Goal: Transaction & Acquisition: Obtain resource

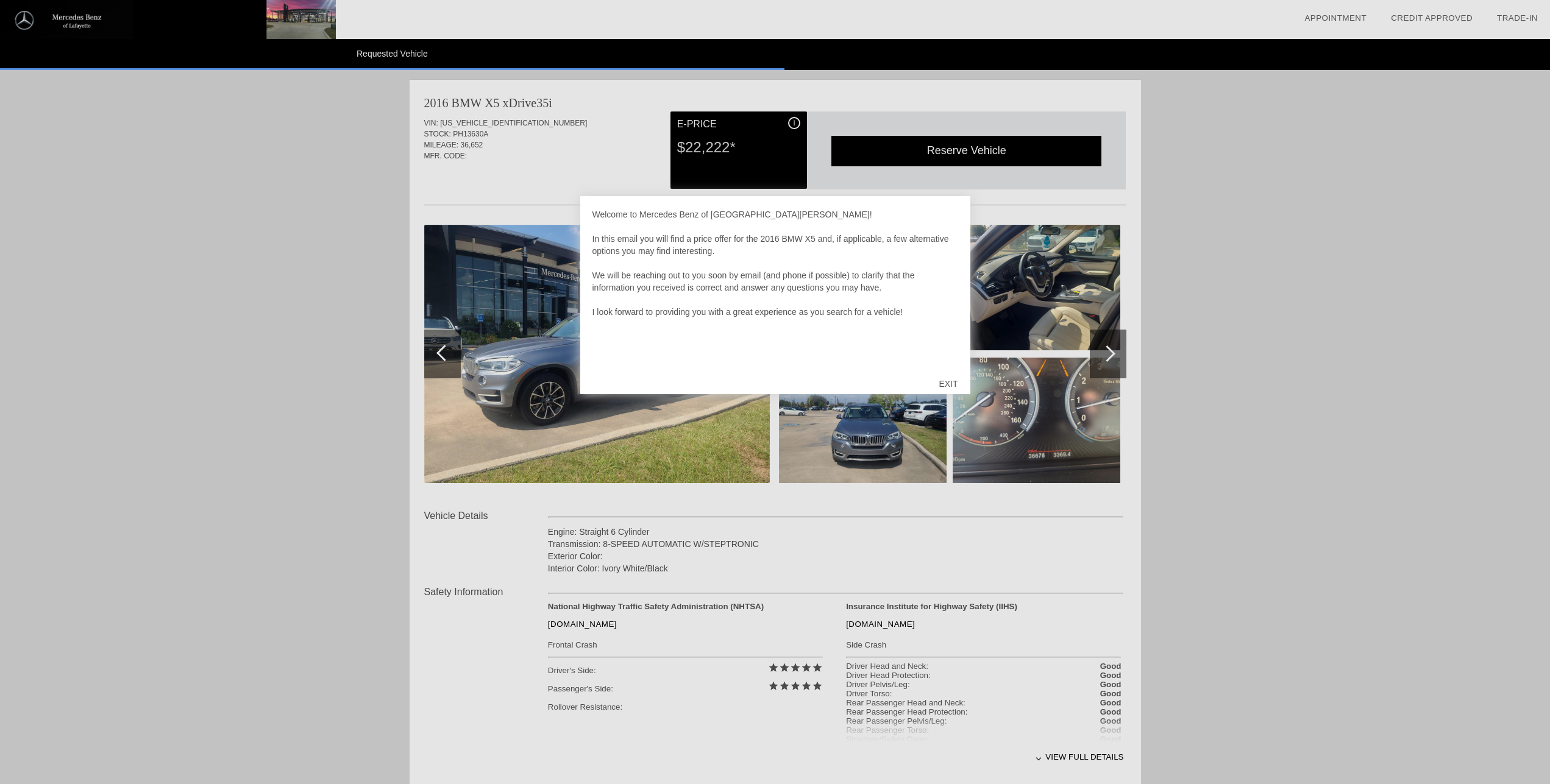
click at [954, 383] on div "EXIT" at bounding box center [948, 384] width 43 height 37
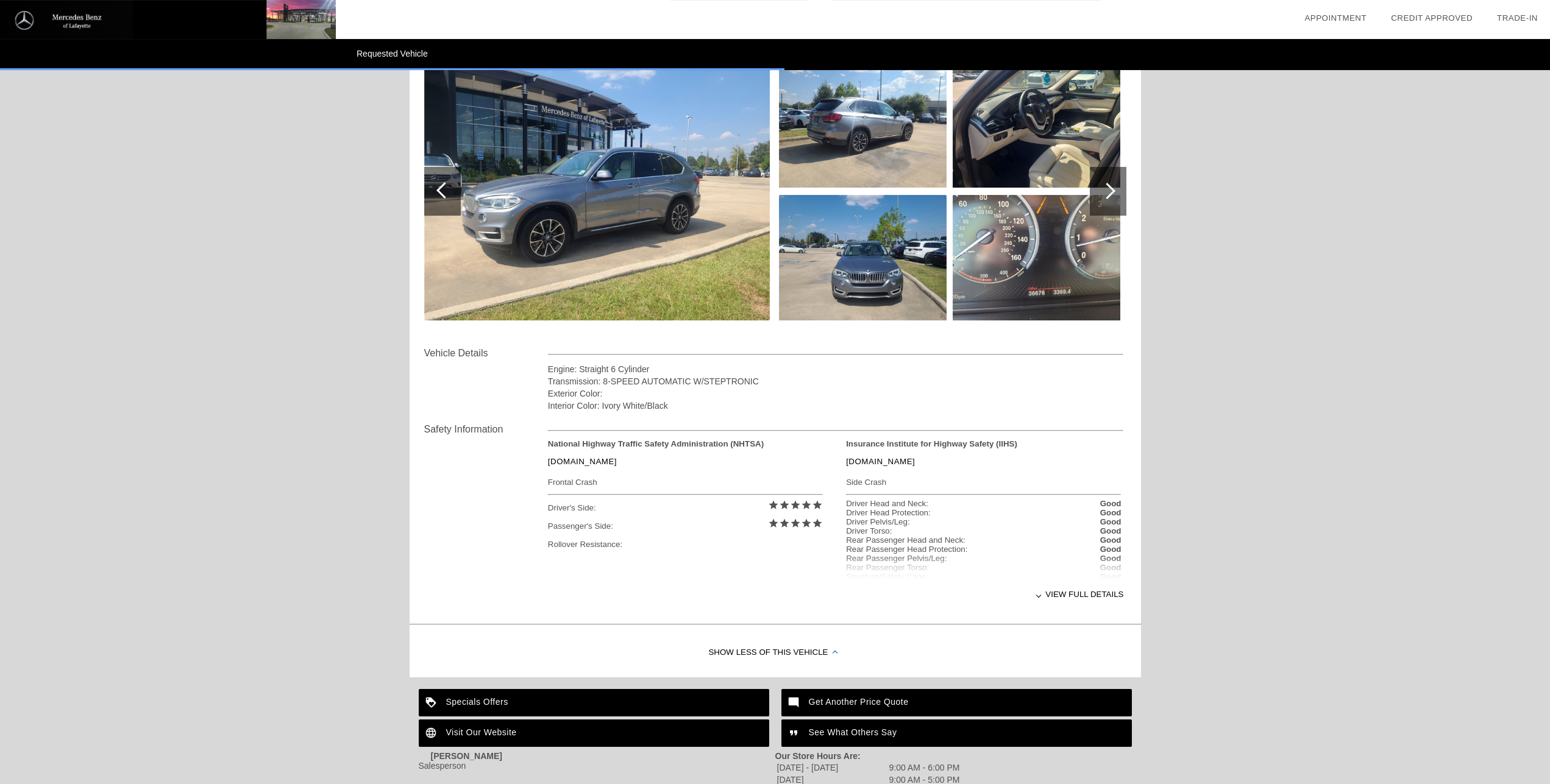
scroll to position [178, 0]
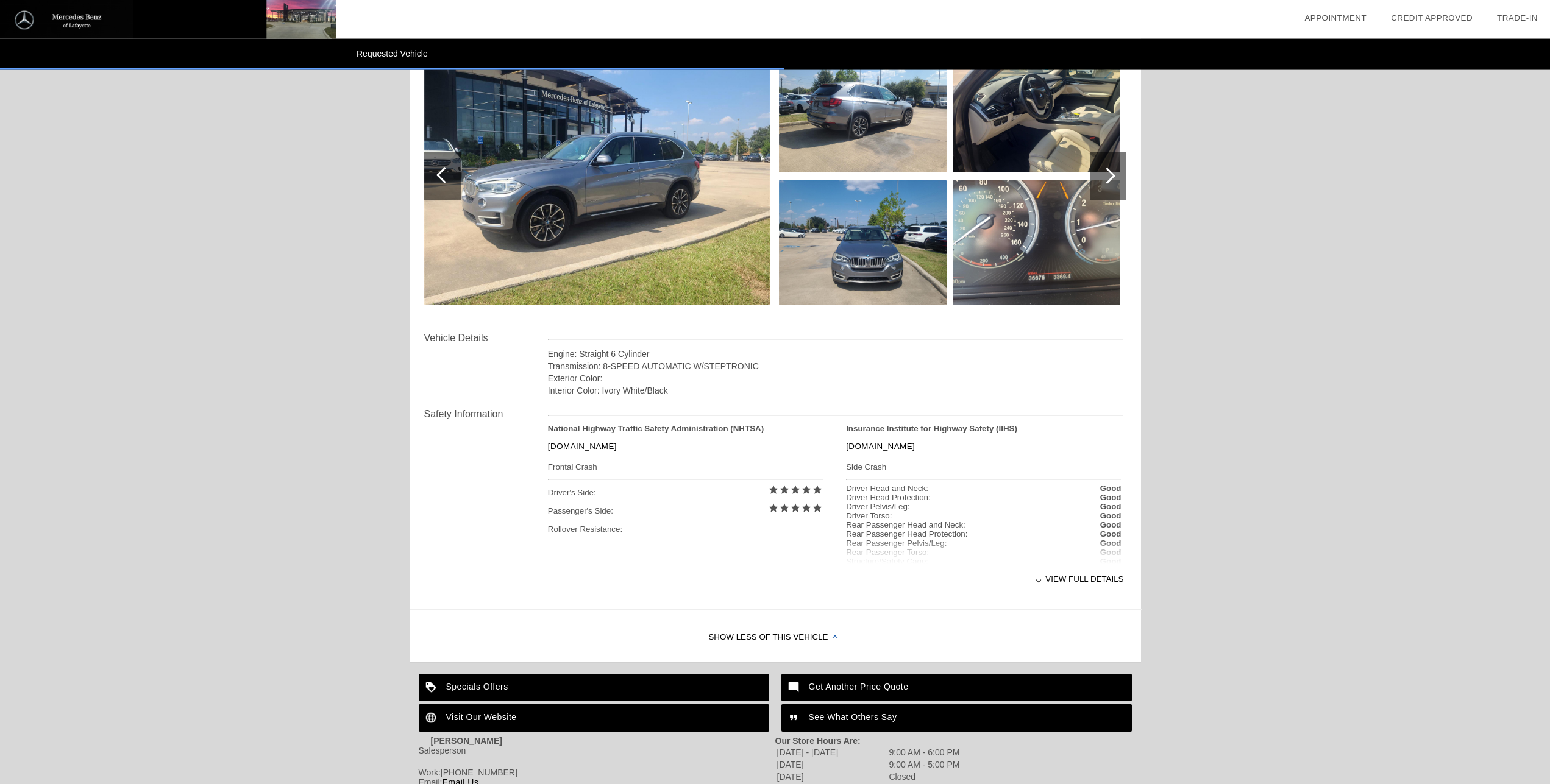
click at [1102, 577] on div "View full details" at bounding box center [836, 578] width 576 height 30
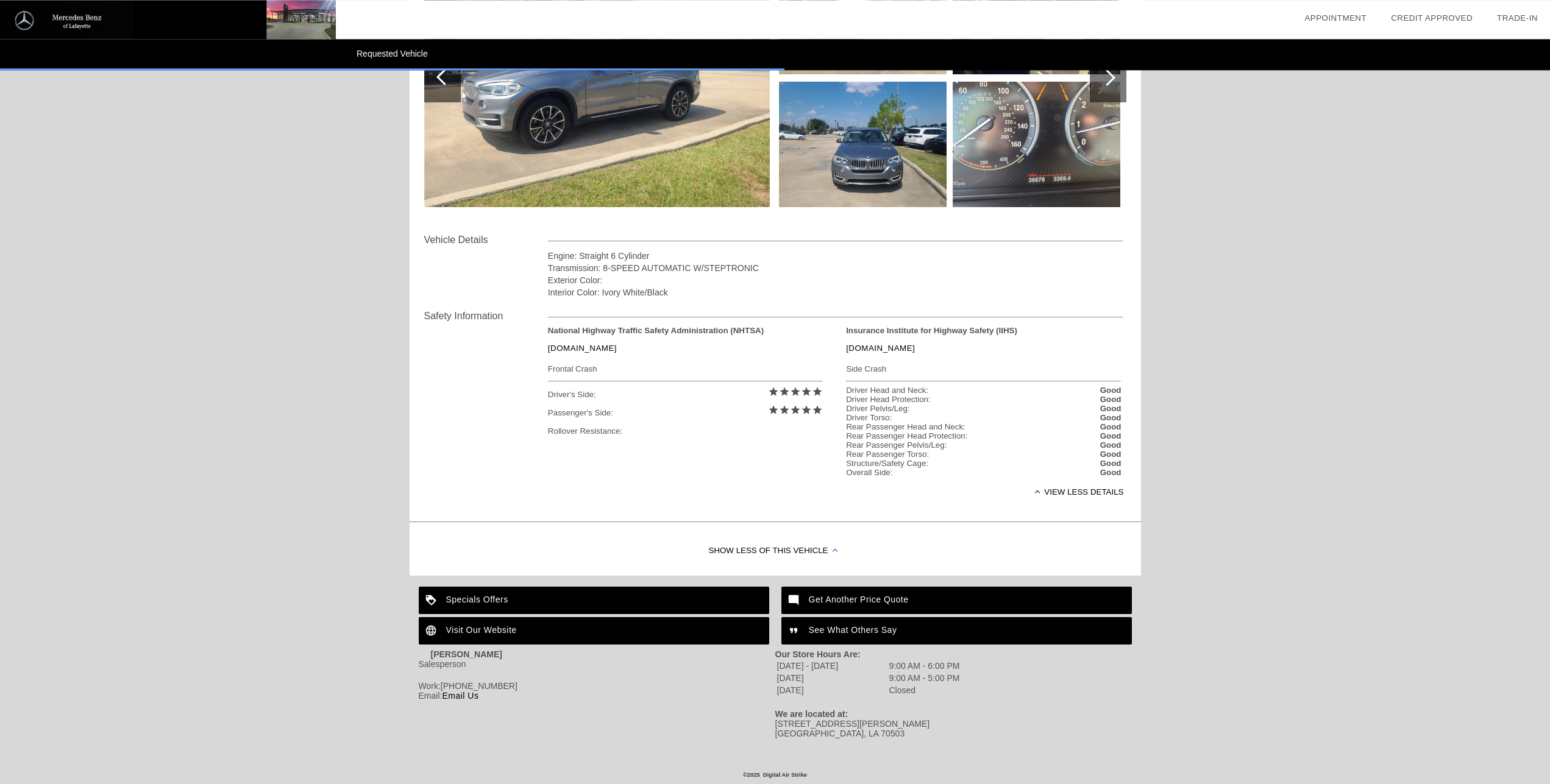
scroll to position [290, 0]
click at [464, 692] on link "Email Us" at bounding box center [460, 695] width 37 height 9
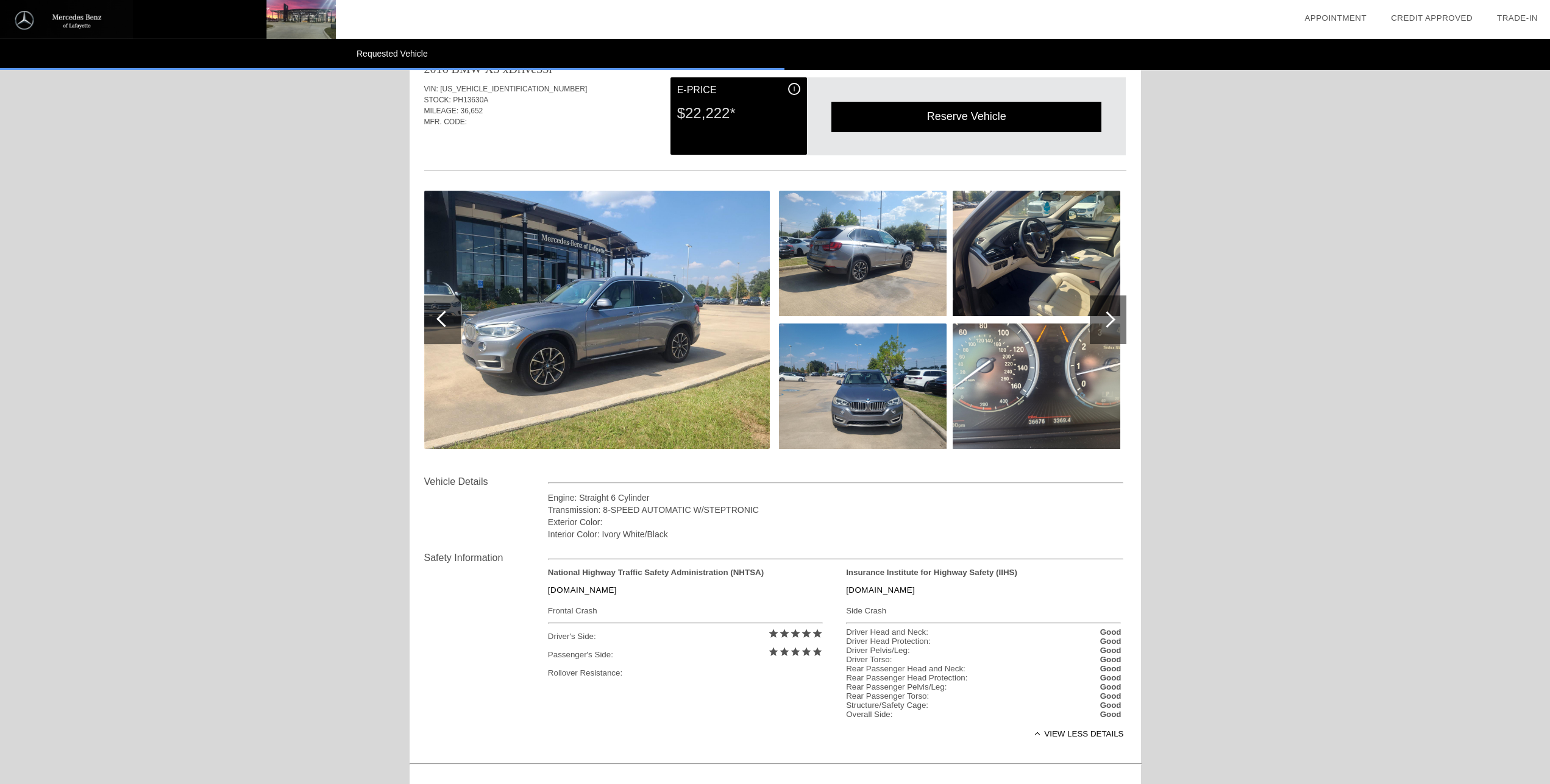
scroll to position [25, 0]
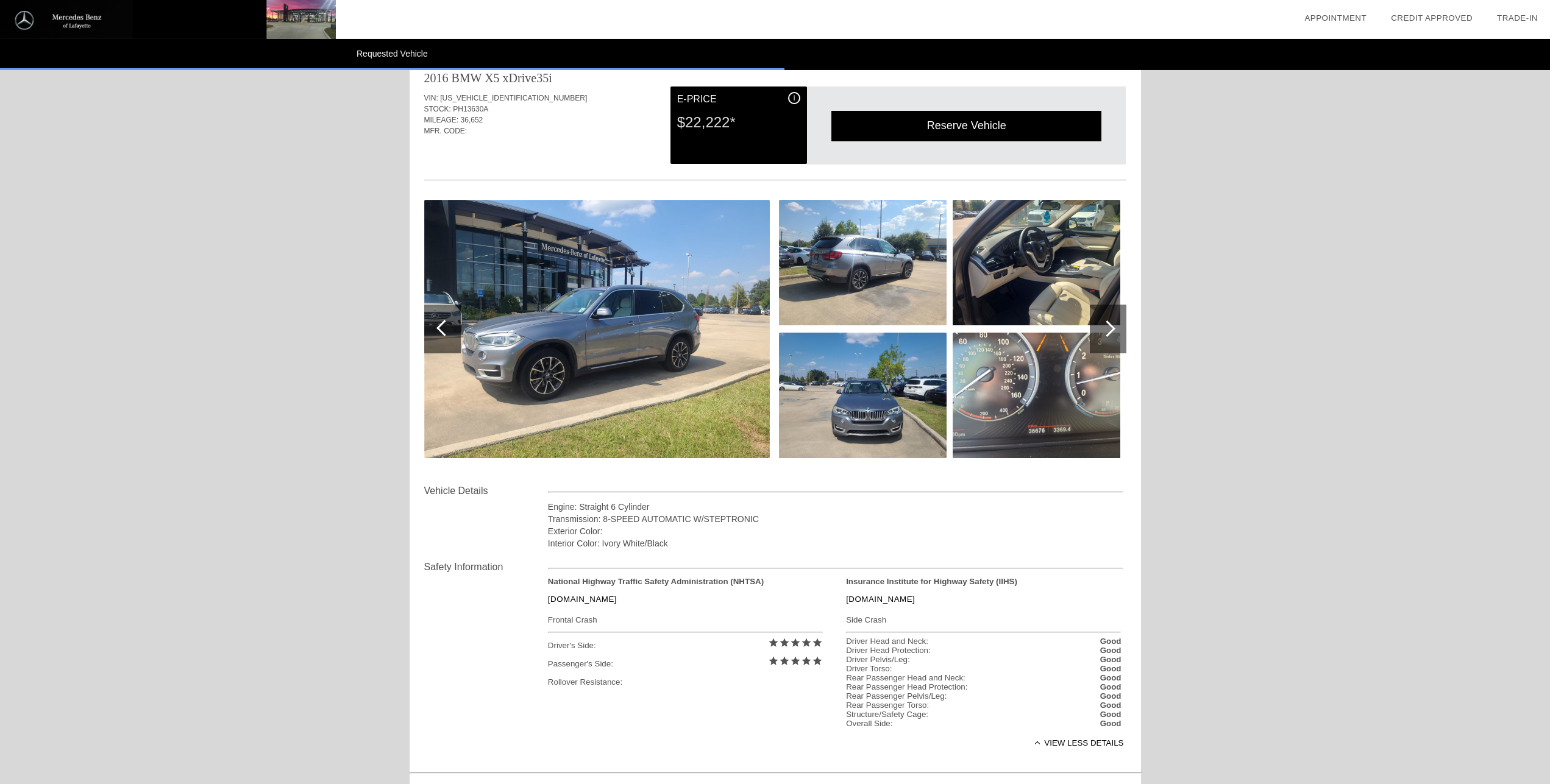
click at [904, 121] on div "Reserve Vehicle" at bounding box center [966, 125] width 270 height 30
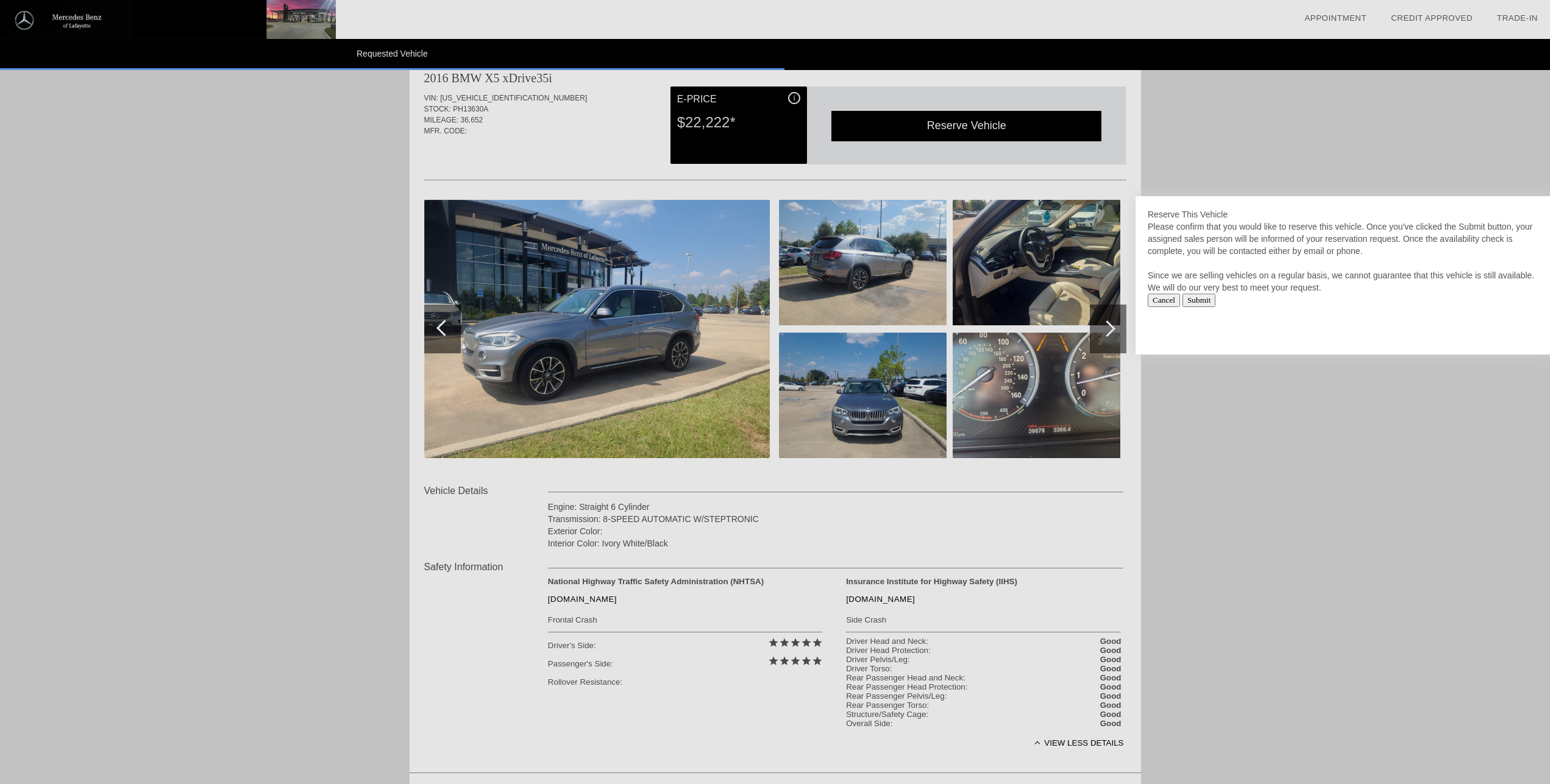
click at [1202, 301] on input "Submit" at bounding box center [1199, 300] width 34 height 13
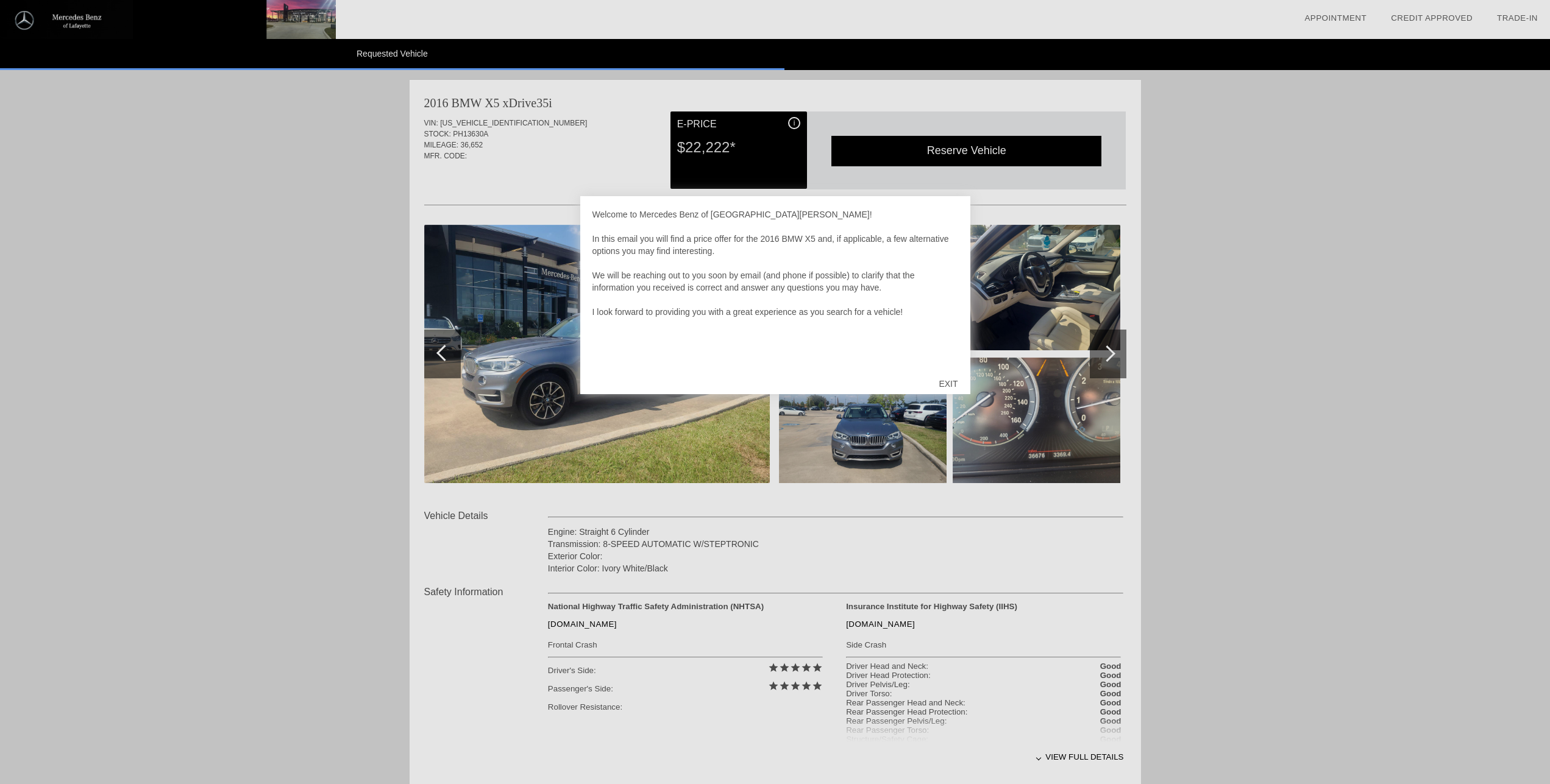
click at [948, 383] on div "EXIT" at bounding box center [948, 384] width 43 height 37
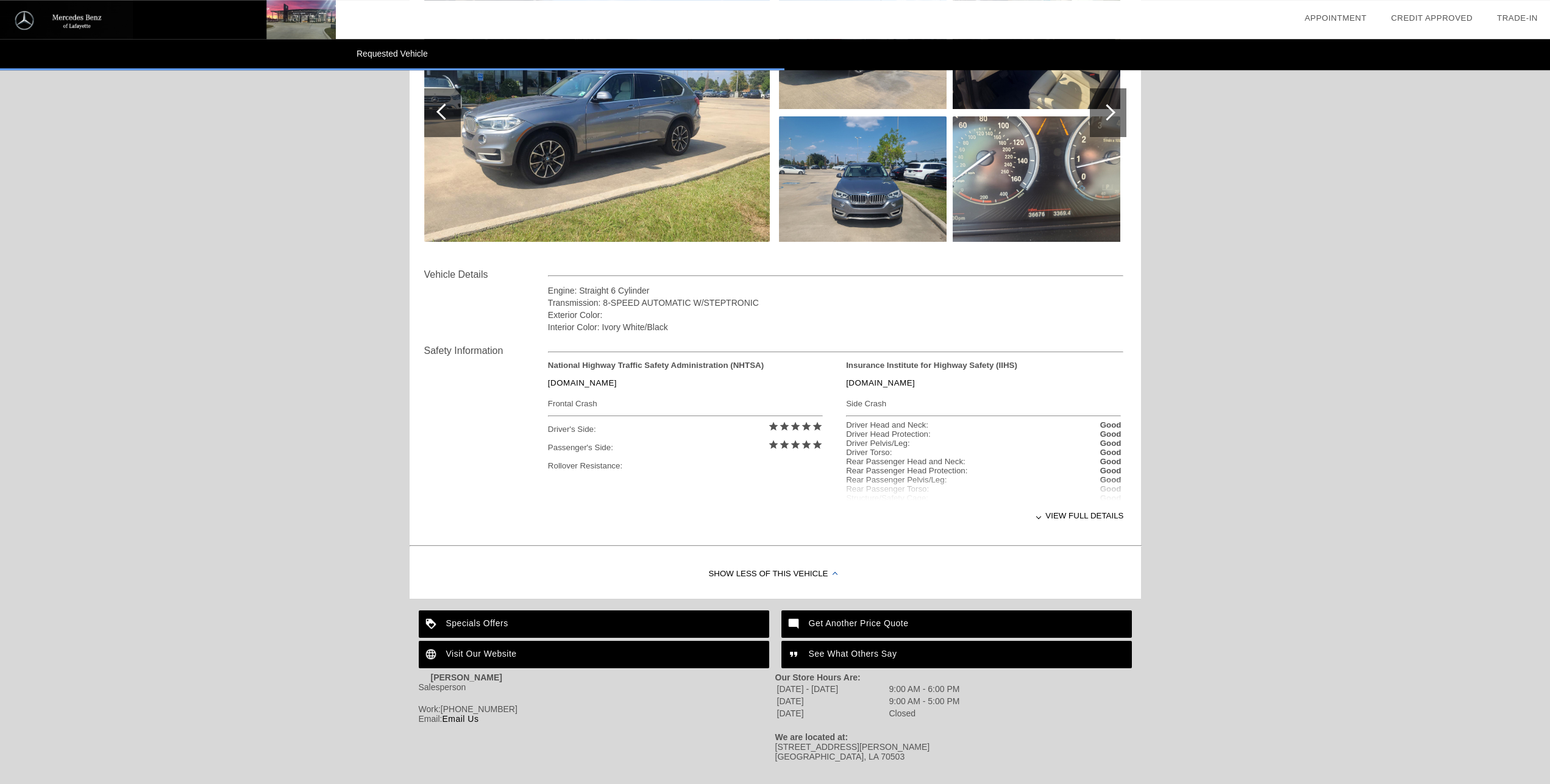
scroll to position [249, 0]
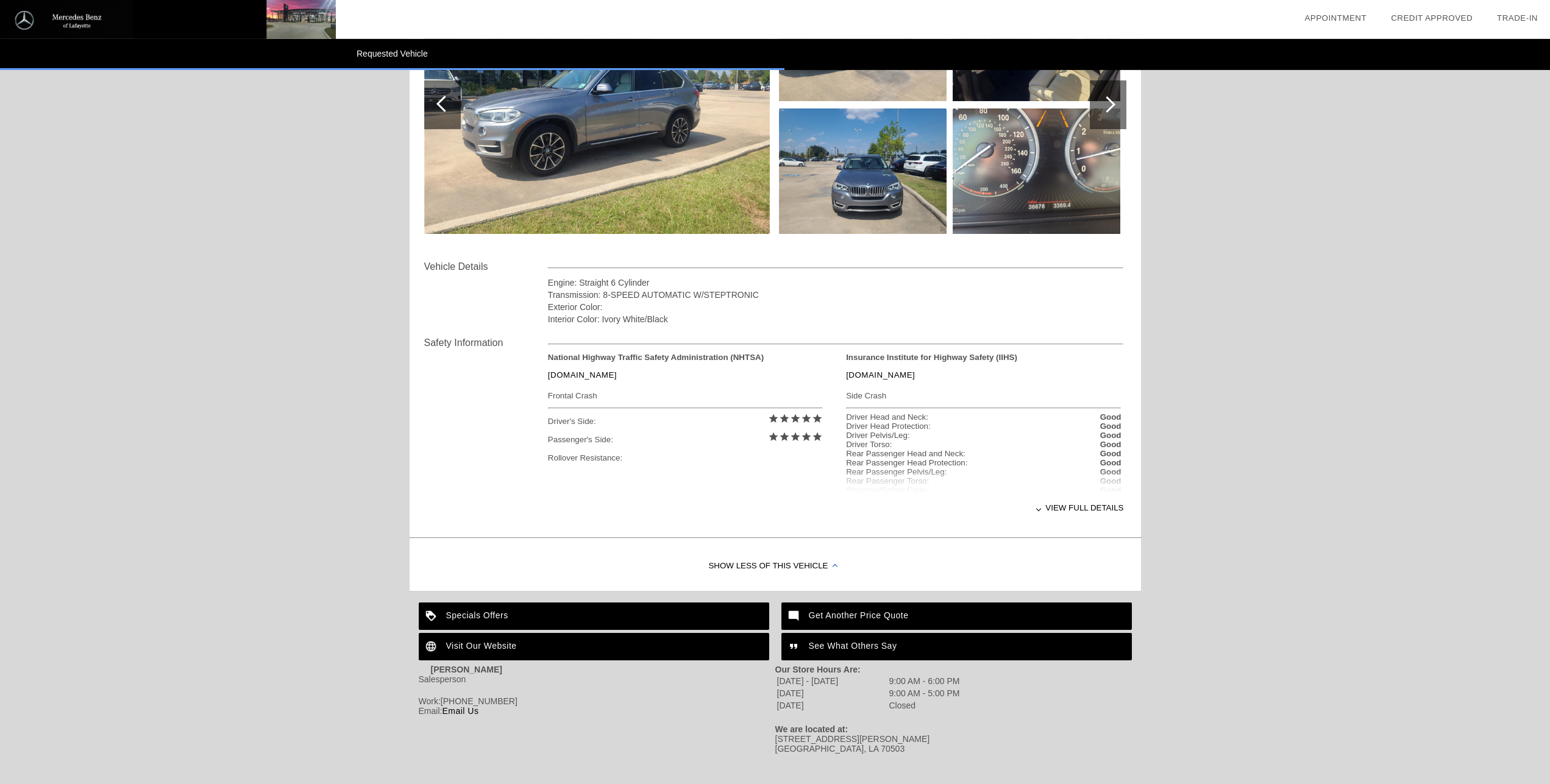
click at [1068, 507] on div "View full details" at bounding box center [836, 507] width 576 height 30
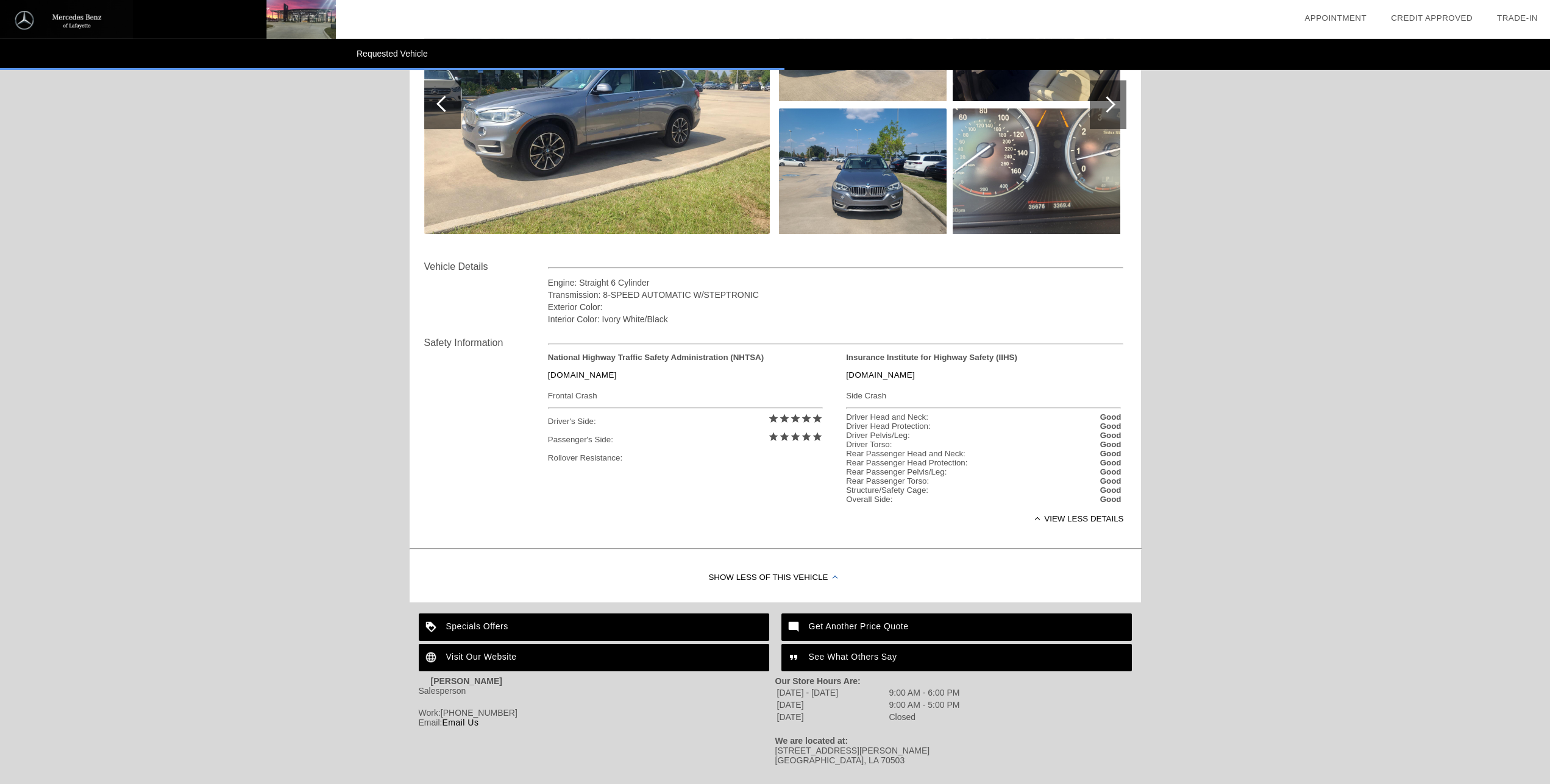
click at [503, 630] on div "Specials Offers" at bounding box center [594, 626] width 351 height 27
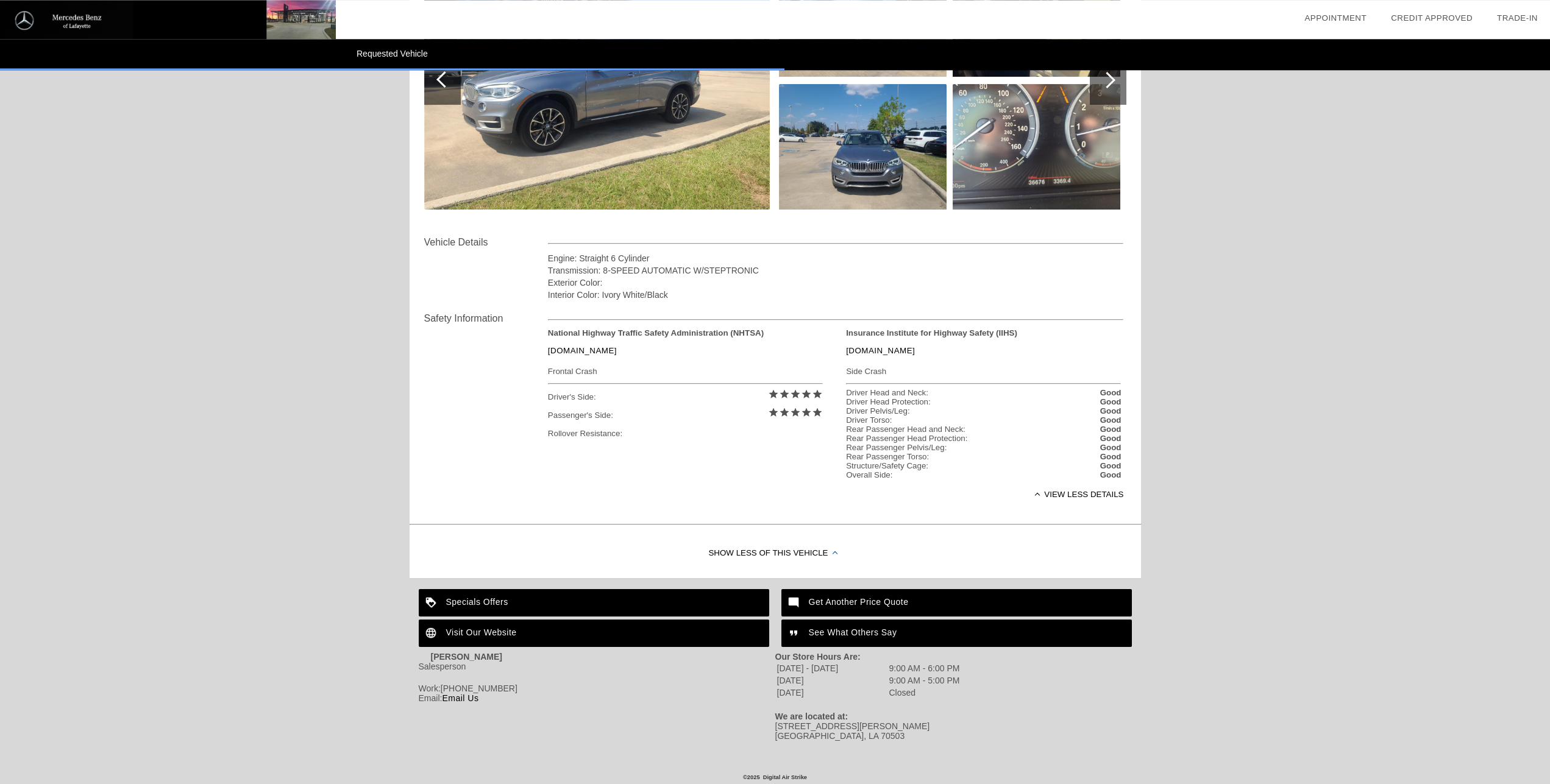
scroll to position [290, 0]
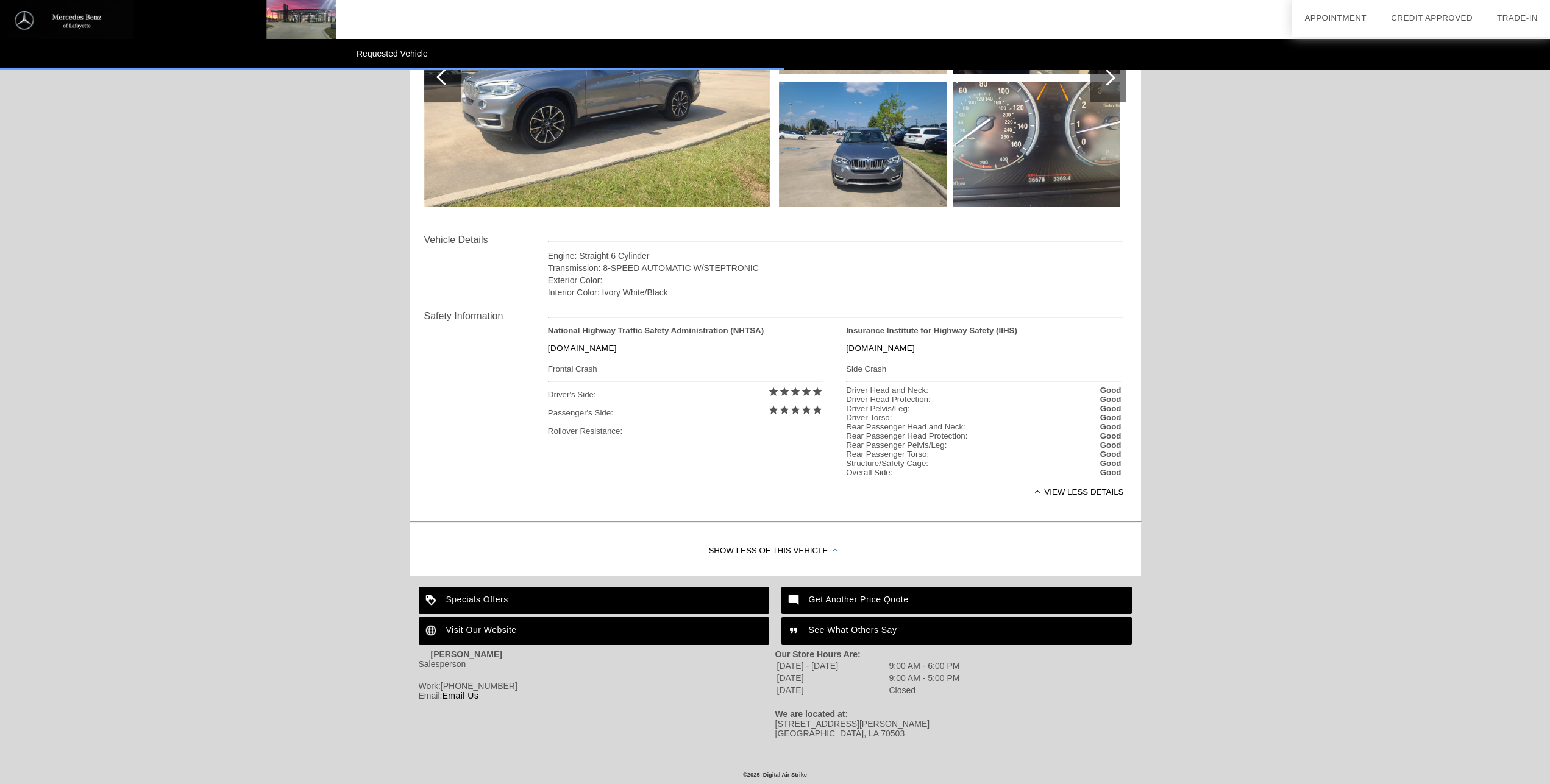
click at [459, 693] on link "Email Us" at bounding box center [460, 695] width 37 height 9
